Goal: Task Accomplishment & Management: Complete application form

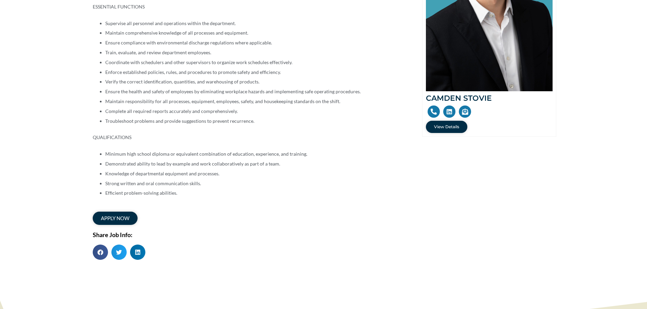
scroll to position [204, 0]
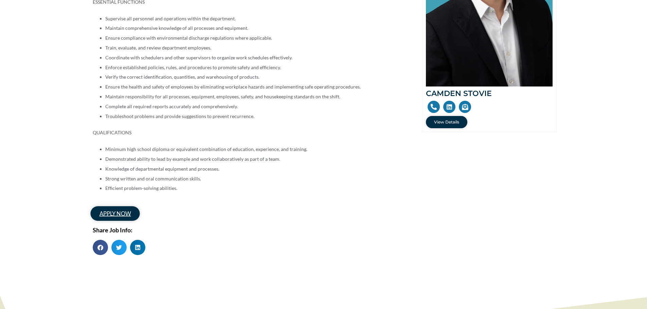
click at [124, 213] on span "apply now" at bounding box center [114, 214] width 31 height 6
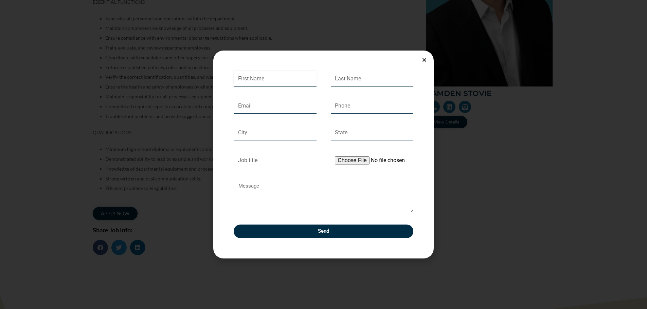
click at [266, 80] on input "First Name" at bounding box center [275, 79] width 83 height 16
type input "[PERSON_NAME]"
type input "[EMAIL_ADDRESS][DOMAIN_NAME]"
type input "2622788534"
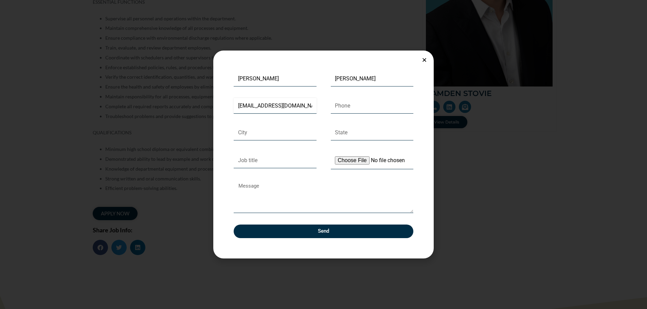
type input "DES MOINES"
type input "IA"
click at [258, 162] on input "Job title" at bounding box center [275, 161] width 83 height 16
type input "Production Supervisor"
click at [360, 162] on input "Upload Your Resume" at bounding box center [372, 160] width 83 height 17
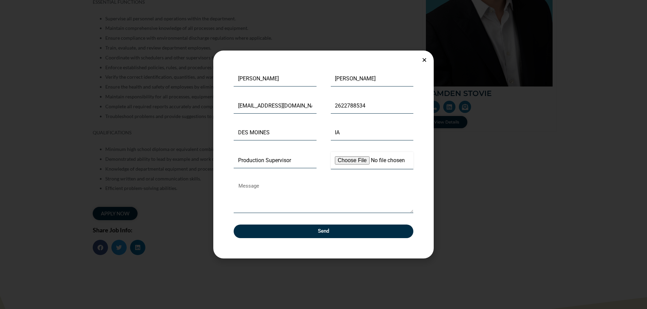
type input "C:\fakepath\[PERSON_NAME] MA VIRTUAL FINAL 2025 UI.doc"
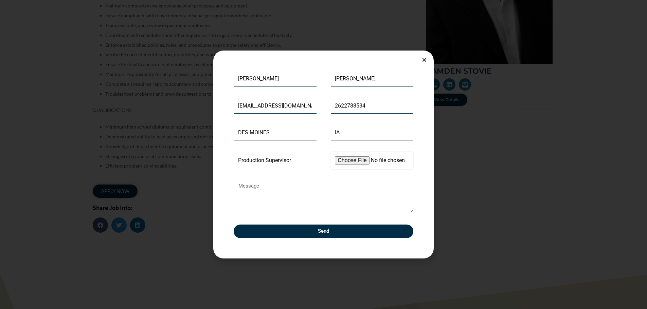
scroll to position [238, 0]
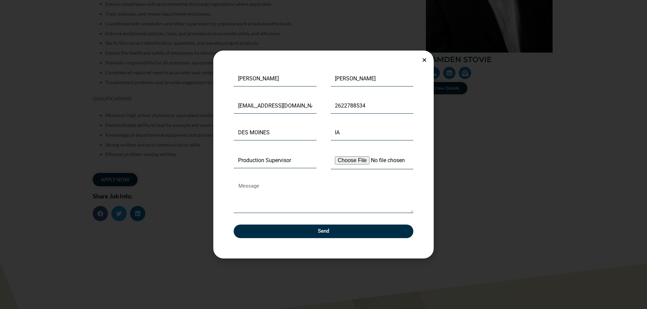
click at [308, 229] on span "Send" at bounding box center [323, 231] width 163 height 5
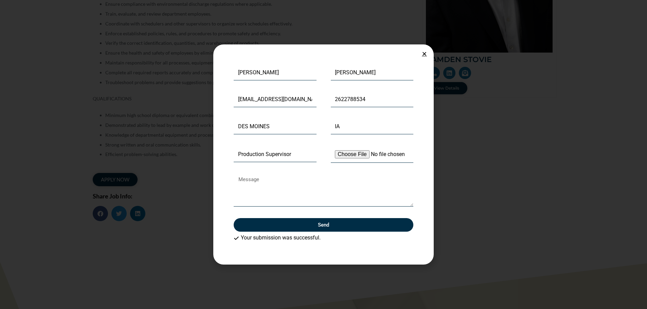
click at [426, 54] on icon "Close" at bounding box center [424, 53] width 5 height 5
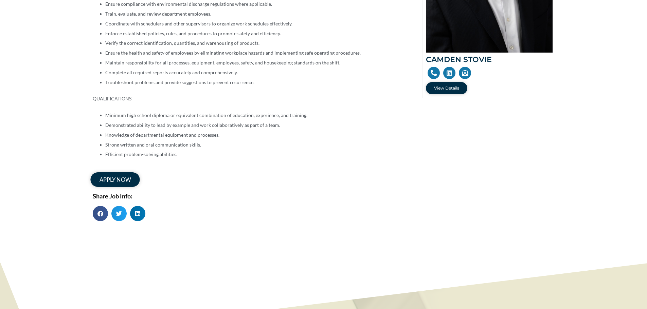
scroll to position [0, 0]
